Goal: Navigation & Orientation: Find specific page/section

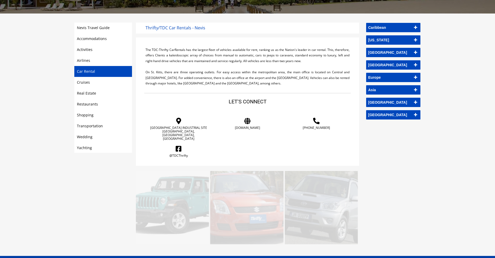
scroll to position [70, 0]
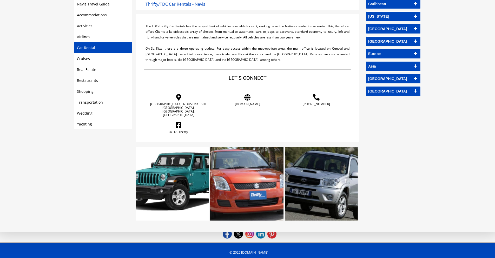
click at [181, 180] on link at bounding box center [172, 183] width 73 height 73
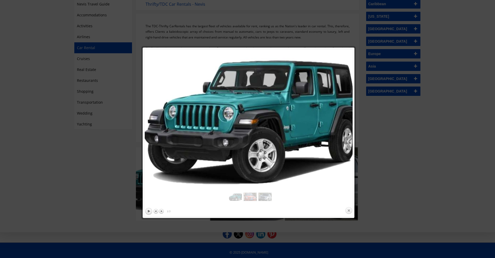
click at [347, 209] on link "Close" at bounding box center [349, 211] width 8 height 8
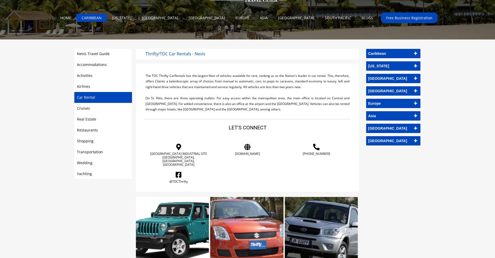
scroll to position [18, 0]
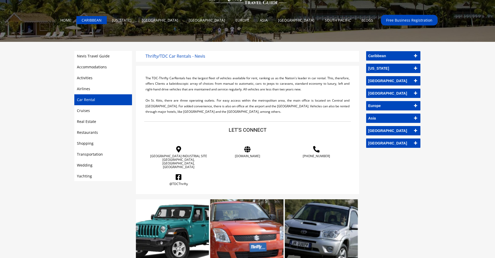
click at [415, 54] on icon at bounding box center [416, 55] width 6 height 7
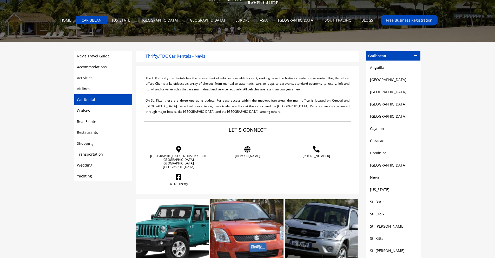
click at [382, 237] on link "St. Kitts" at bounding box center [393, 239] width 47 height 6
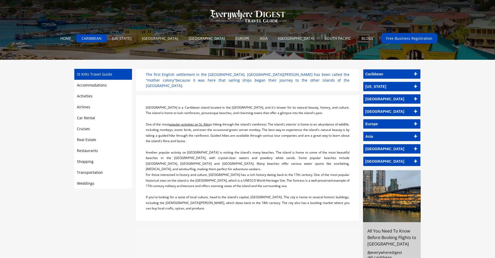
click at [200, 122] on span "popular activities on St. Kitts" at bounding box center [189, 124] width 41 height 4
